Goal: Task Accomplishment & Management: Complete application form

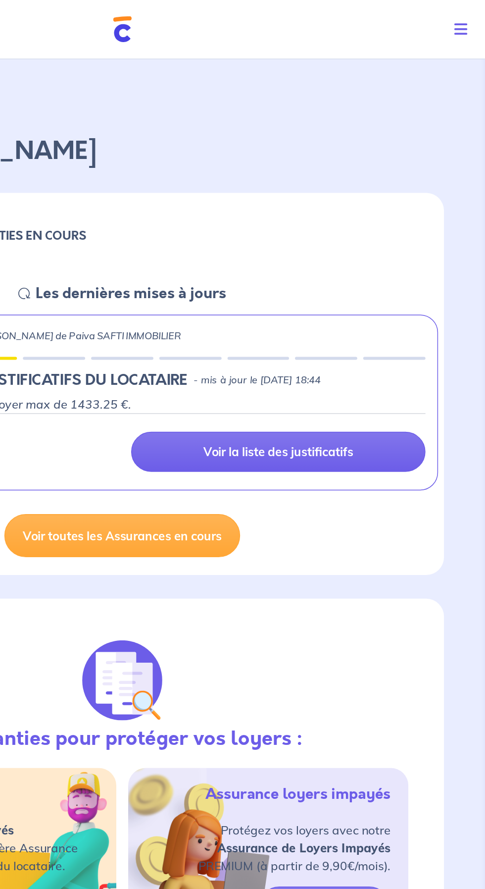
click at [467, 19] on icon "Toggle navigation" at bounding box center [469, 20] width 9 height 10
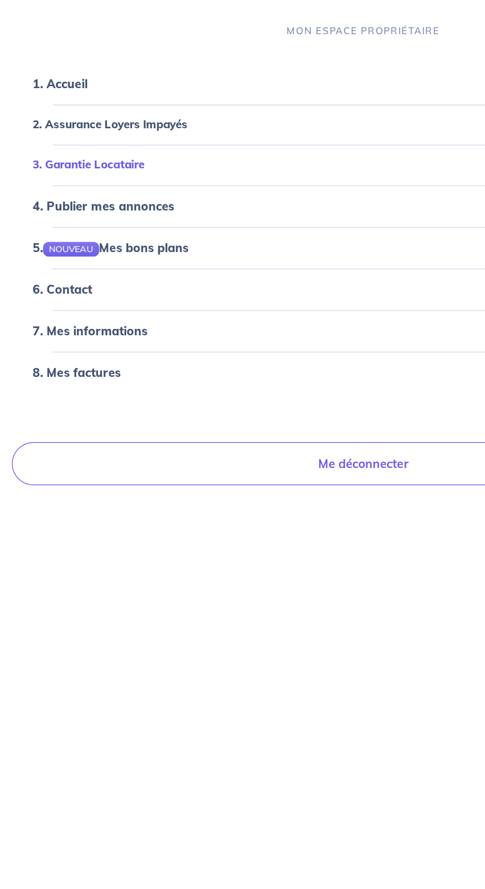
click at [58, 113] on span "3. Garantie Locataire" at bounding box center [239, 110] width 434 height 11
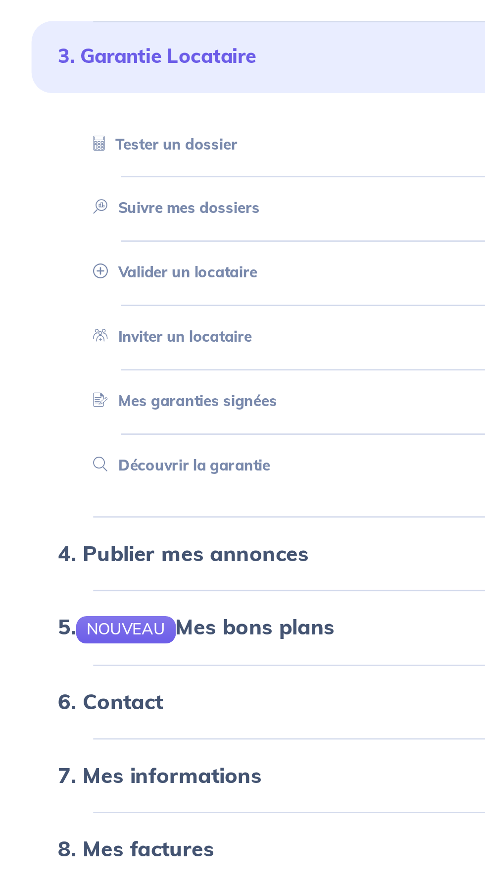
click at [65, 217] on link "Inviter un locataire" at bounding box center [63, 215] width 64 height 7
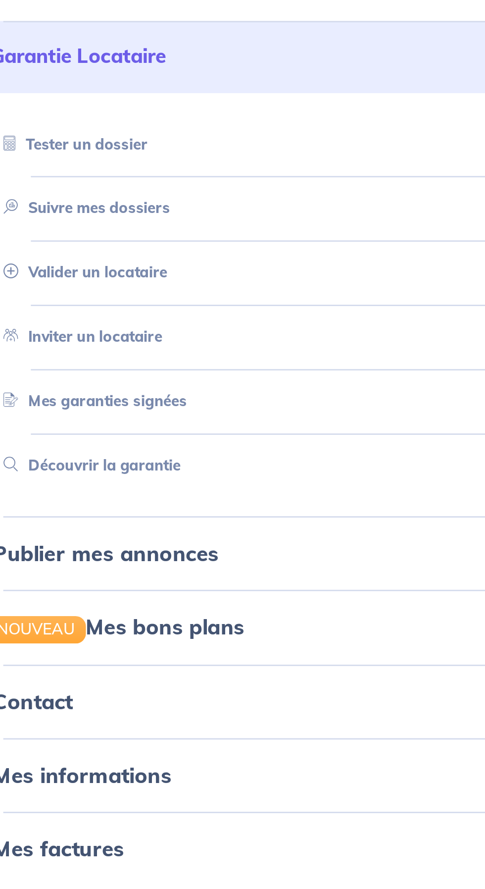
select select "FR"
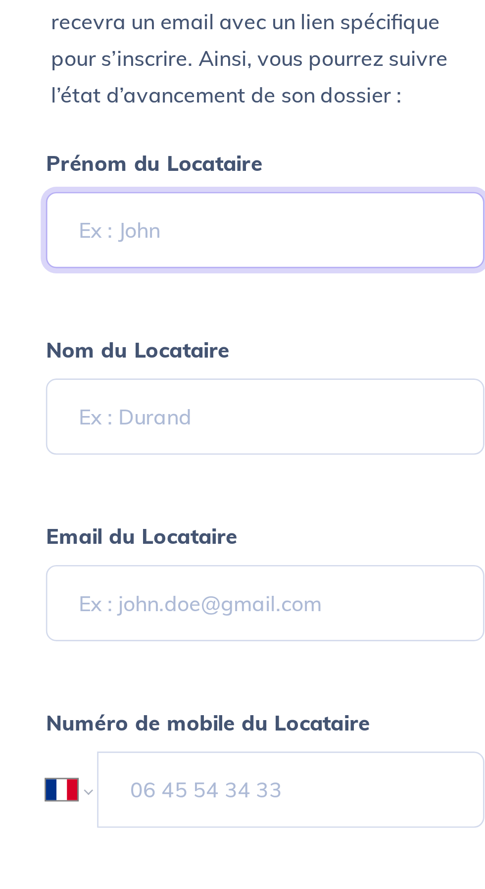
click at [77, 382] on input "Prénom du Locataire" at bounding box center [134, 382] width 165 height 29
type input "[PERSON_NAME]"
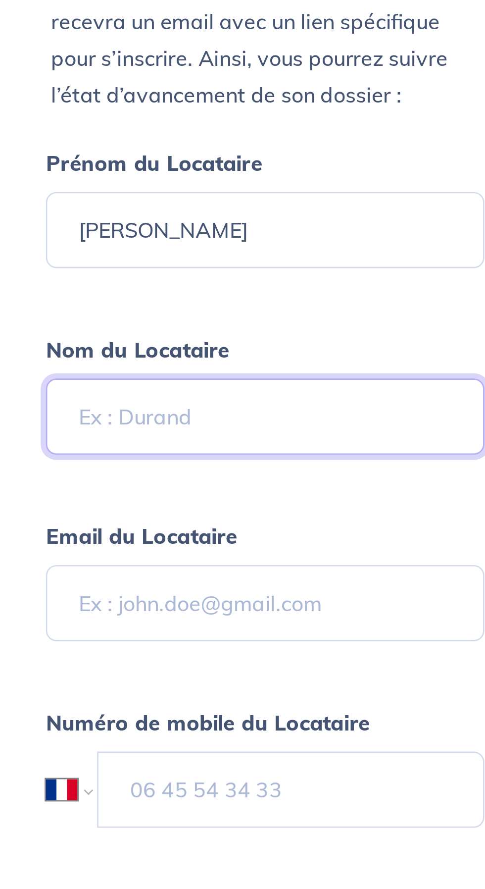
click at [77, 450] on input "Nom du Locataire" at bounding box center [134, 452] width 165 height 29
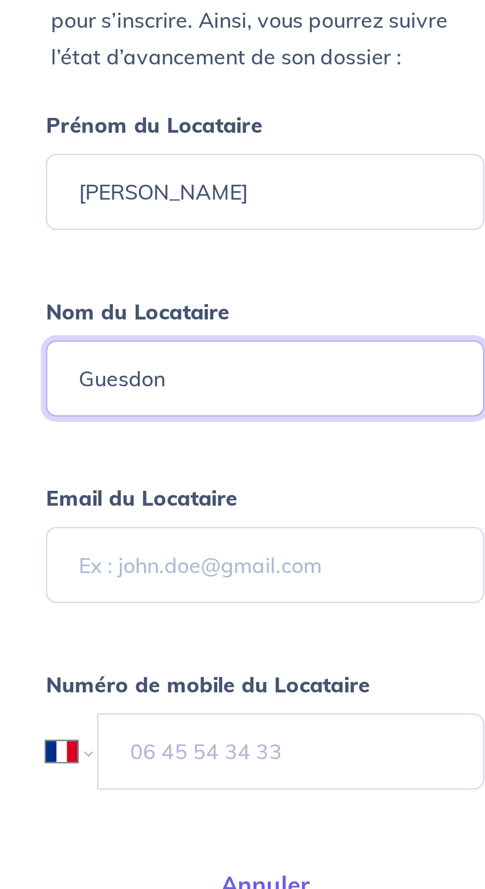
click at [83, 455] on input "Guesdon" at bounding box center [134, 452] width 165 height 29
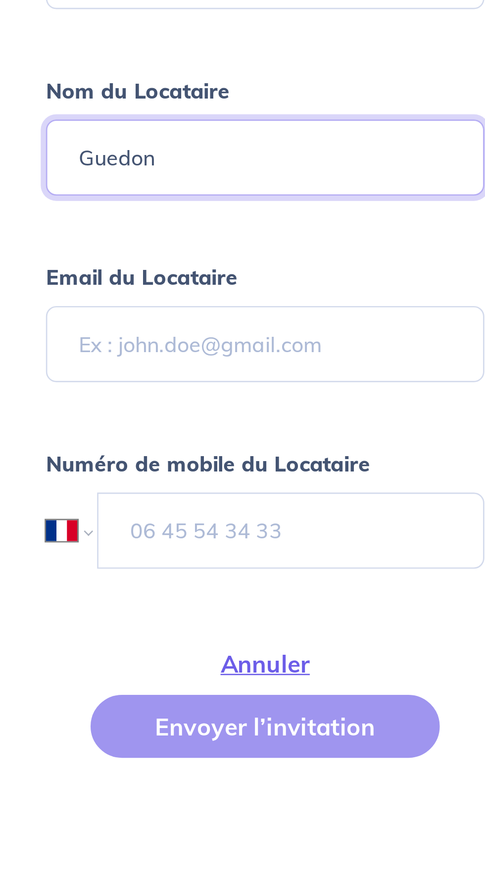
type input "Guedon"
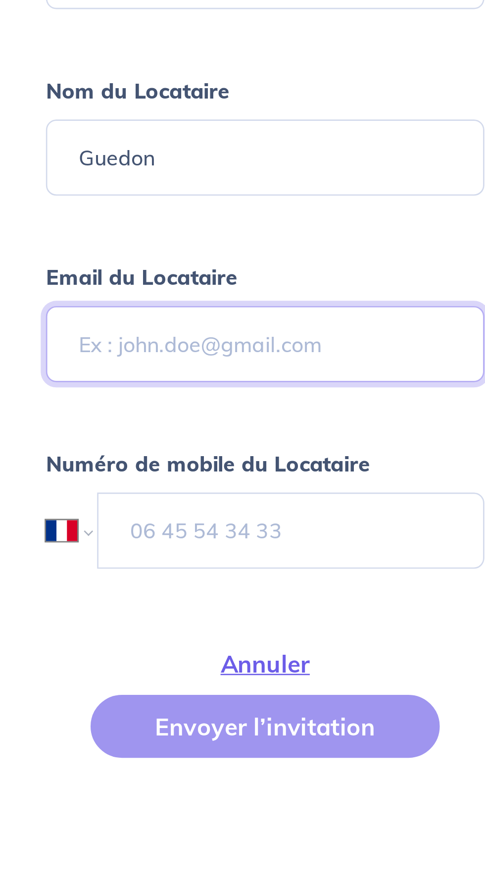
paste input "Bonjour, je vous ai transmis une demande d'étude de dossier (non payante) via c…"
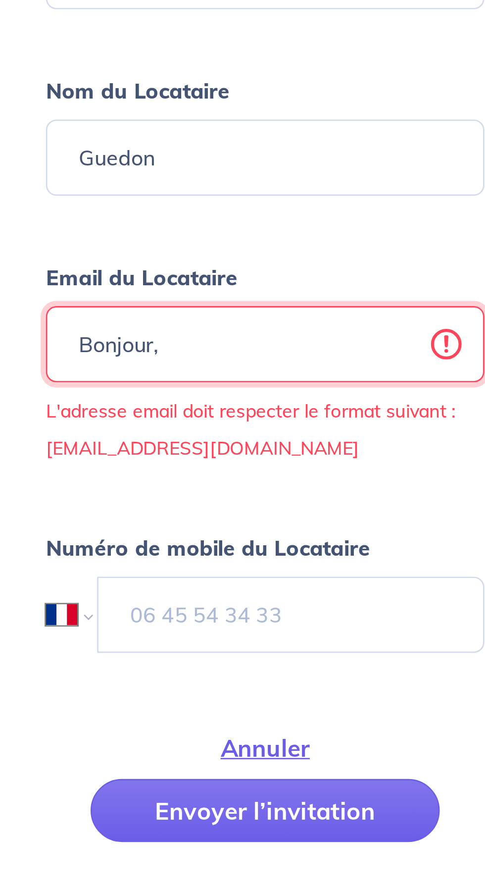
type input "Bonjour"
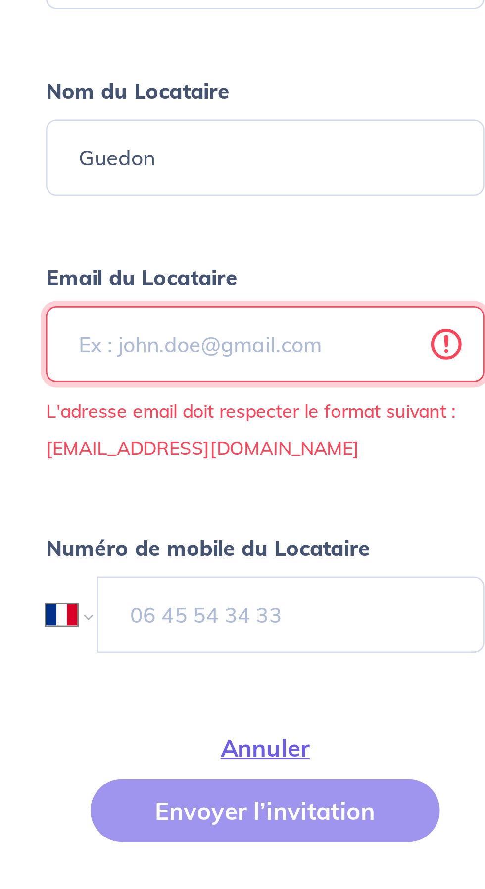
paste input "[PERSON_NAME][EMAIL_ADDRESS][DOMAIN_NAME]"
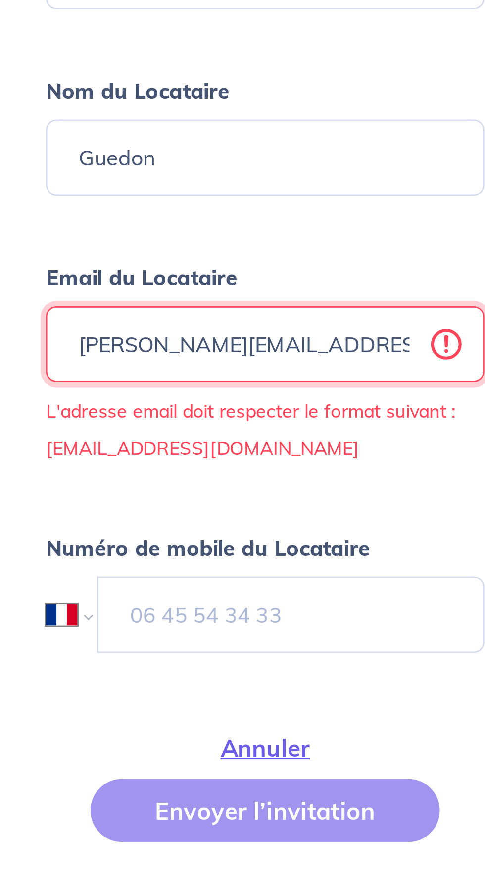
scroll to position [16, 0]
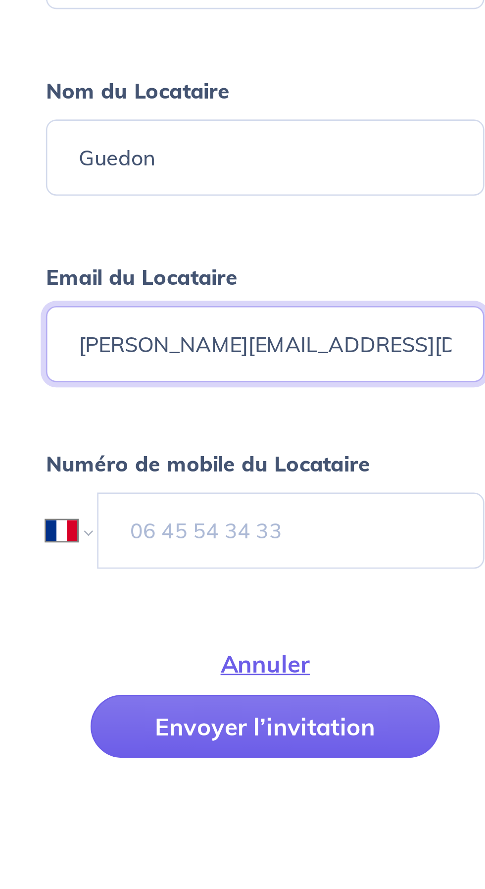
click at [64, 510] on input "[PERSON_NAME][EMAIL_ADDRESS][DOMAIN_NAME]" at bounding box center [134, 507] width 165 height 29
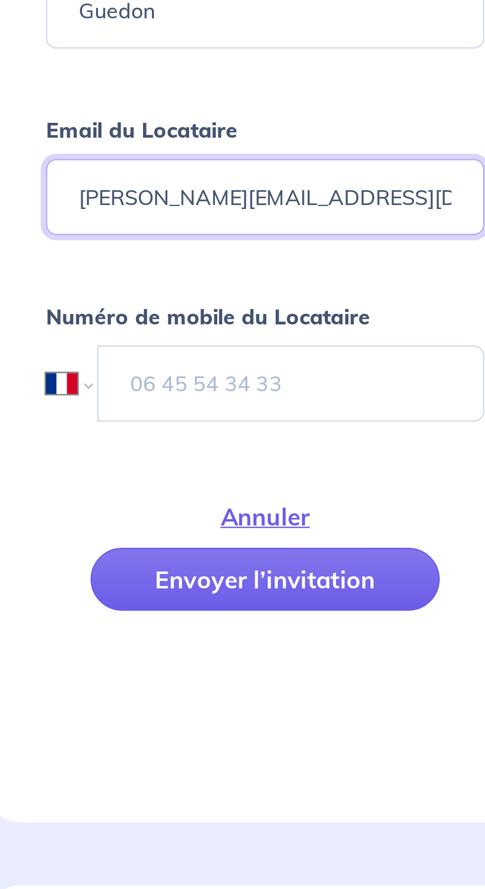
click at [175, 507] on input "[PERSON_NAME][EMAIL_ADDRESS][DOMAIN_NAME]" at bounding box center [134, 507] width 165 height 29
type input "[PERSON_NAME][EMAIL_ADDRESS][DOMAIN_NAME]"
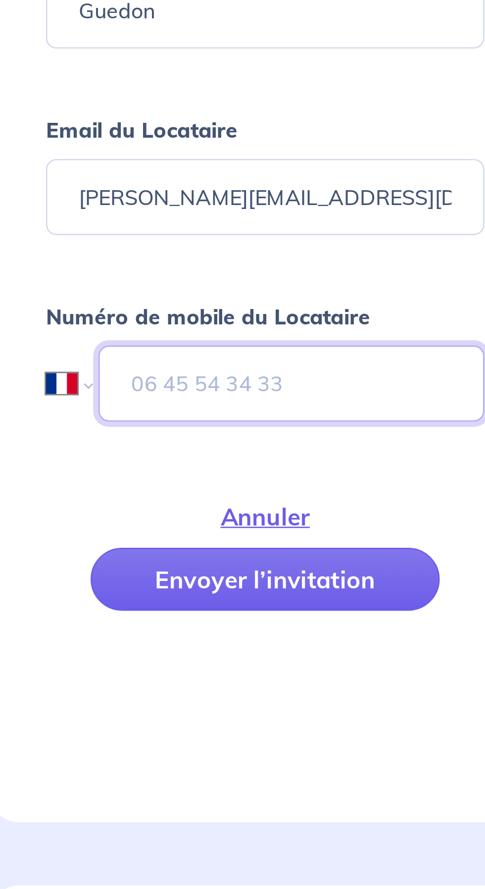
paste input "[PHONE_NUMBER]"
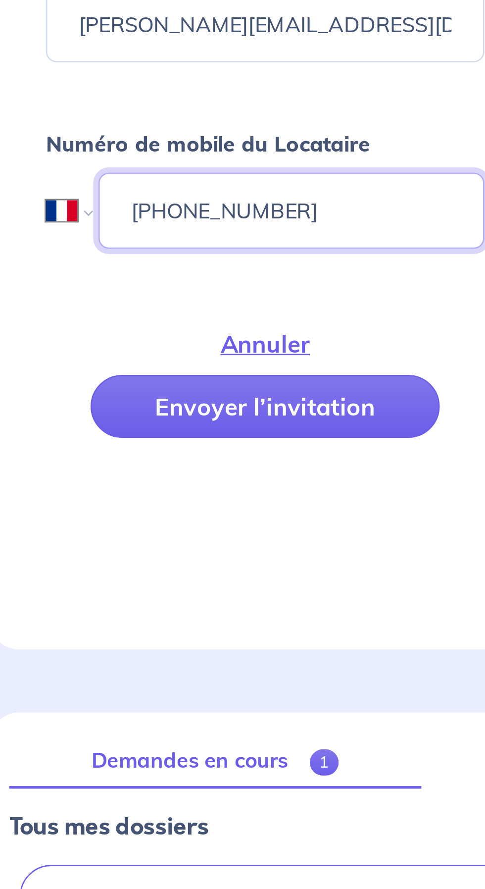
type input "[PHONE_NUMBER]"
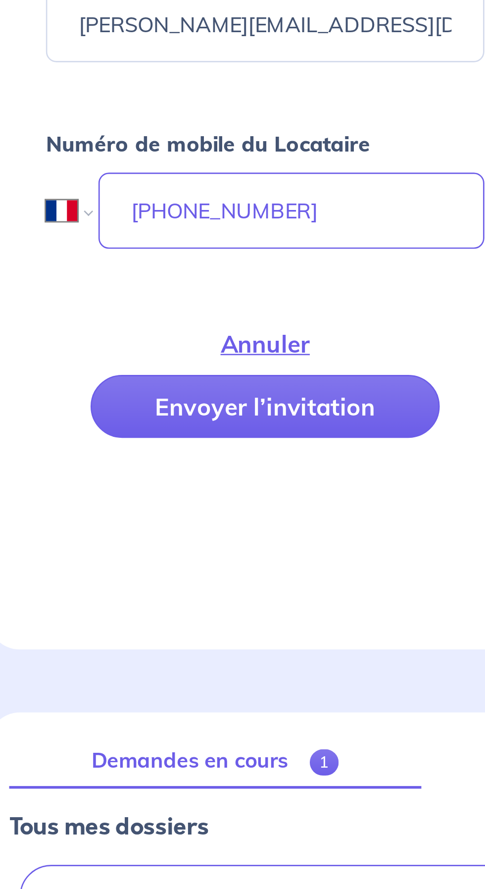
click at [104, 656] on button "Envoyer l’invitation" at bounding box center [134, 652] width 132 height 24
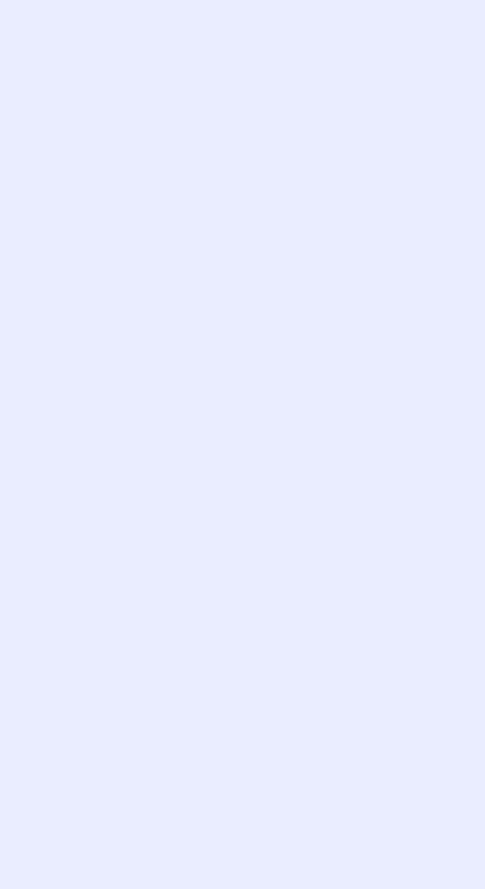
scroll to position [0, 0]
